Goal: Transaction & Acquisition: Purchase product/service

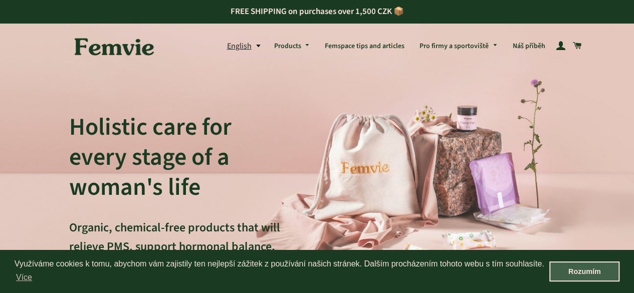
click at [593, 267] on link "Rozumím" at bounding box center [584, 272] width 70 height 20
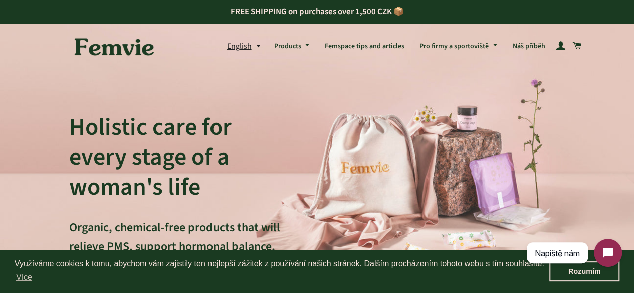
click at [248, 47] on button "English" at bounding box center [247, 47] width 40 height 14
click at [242, 89] on link "English" at bounding box center [248, 89] width 26 height 14
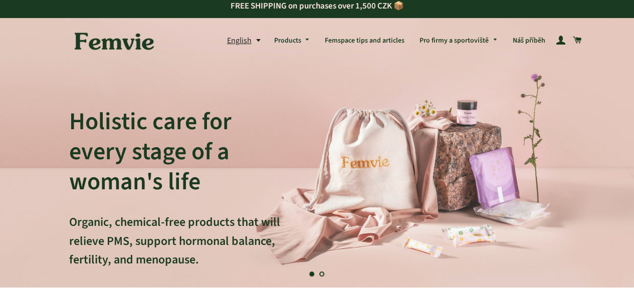
scroll to position [6, 0]
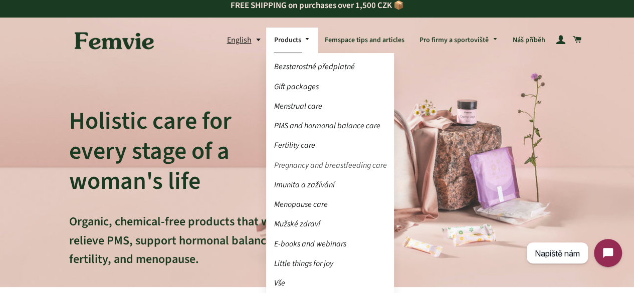
click at [333, 166] on link "Pregnancy and breastfeeding care" at bounding box center [330, 166] width 128 height 18
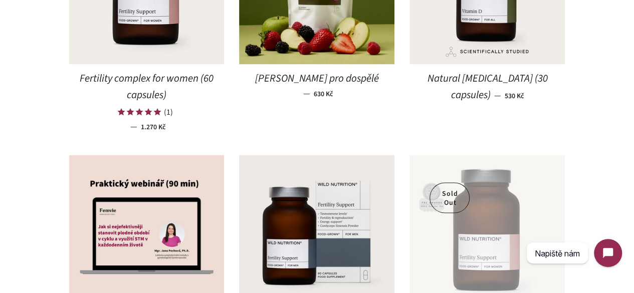
scroll to position [798, 0]
